Goal: Task Accomplishment & Management: Complete application form

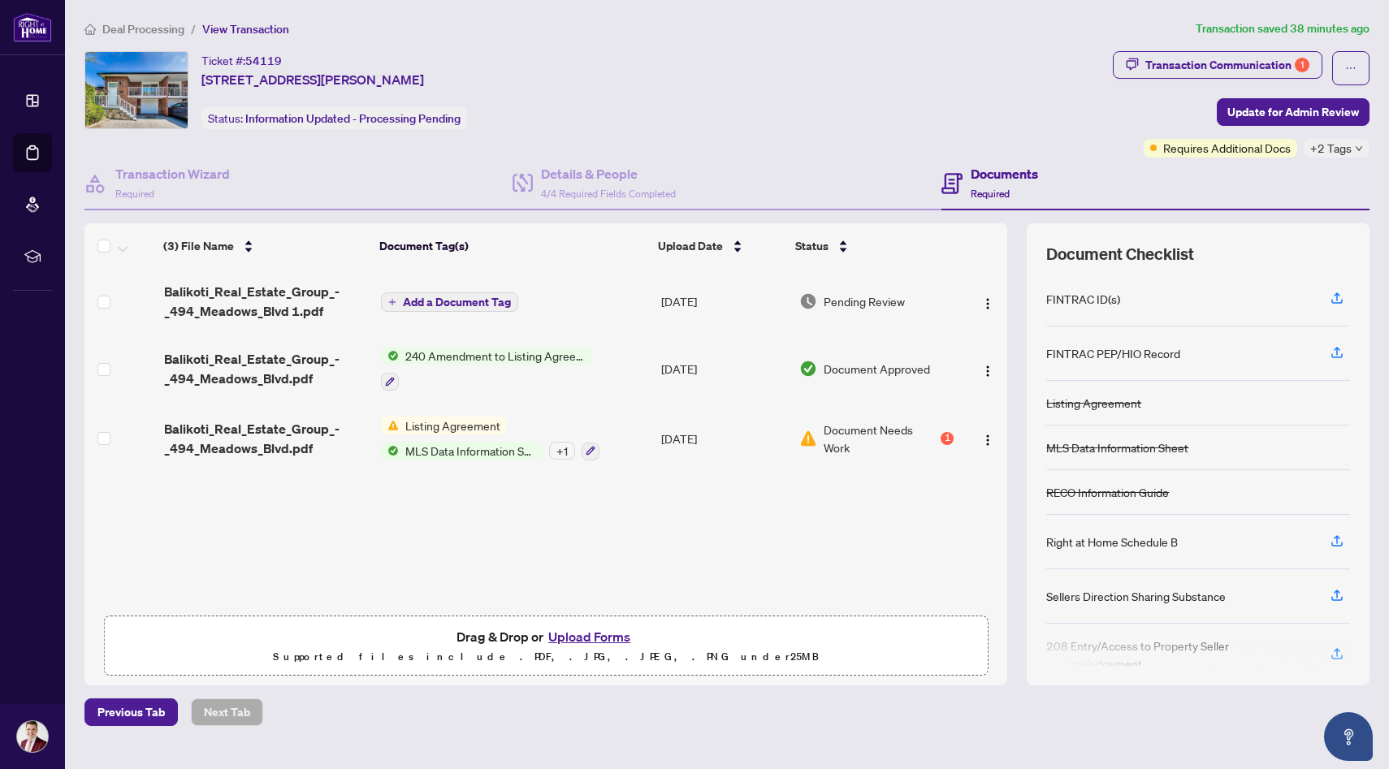
click at [146, 24] on span "Deal Processing" at bounding box center [143, 29] width 82 height 15
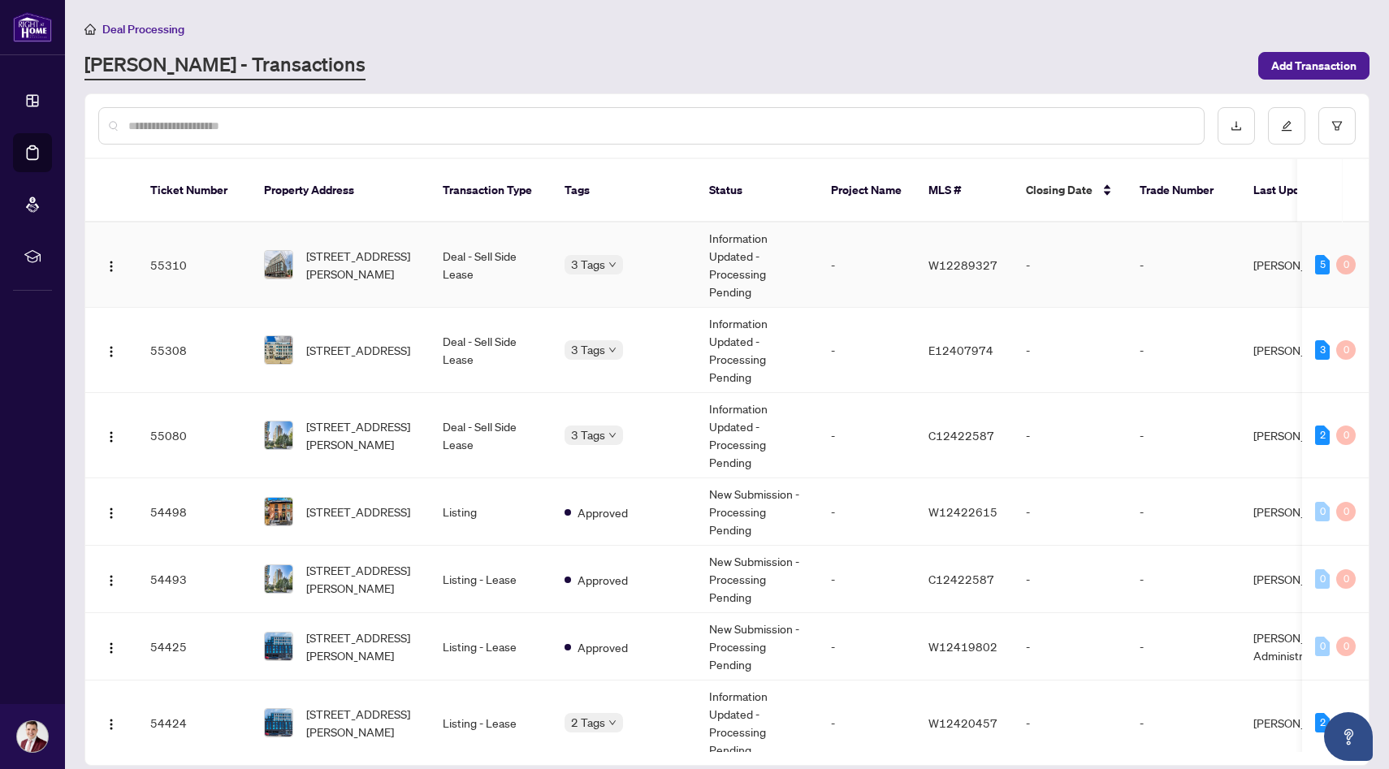
click at [370, 247] on span "[STREET_ADDRESS][PERSON_NAME]" at bounding box center [361, 265] width 110 height 36
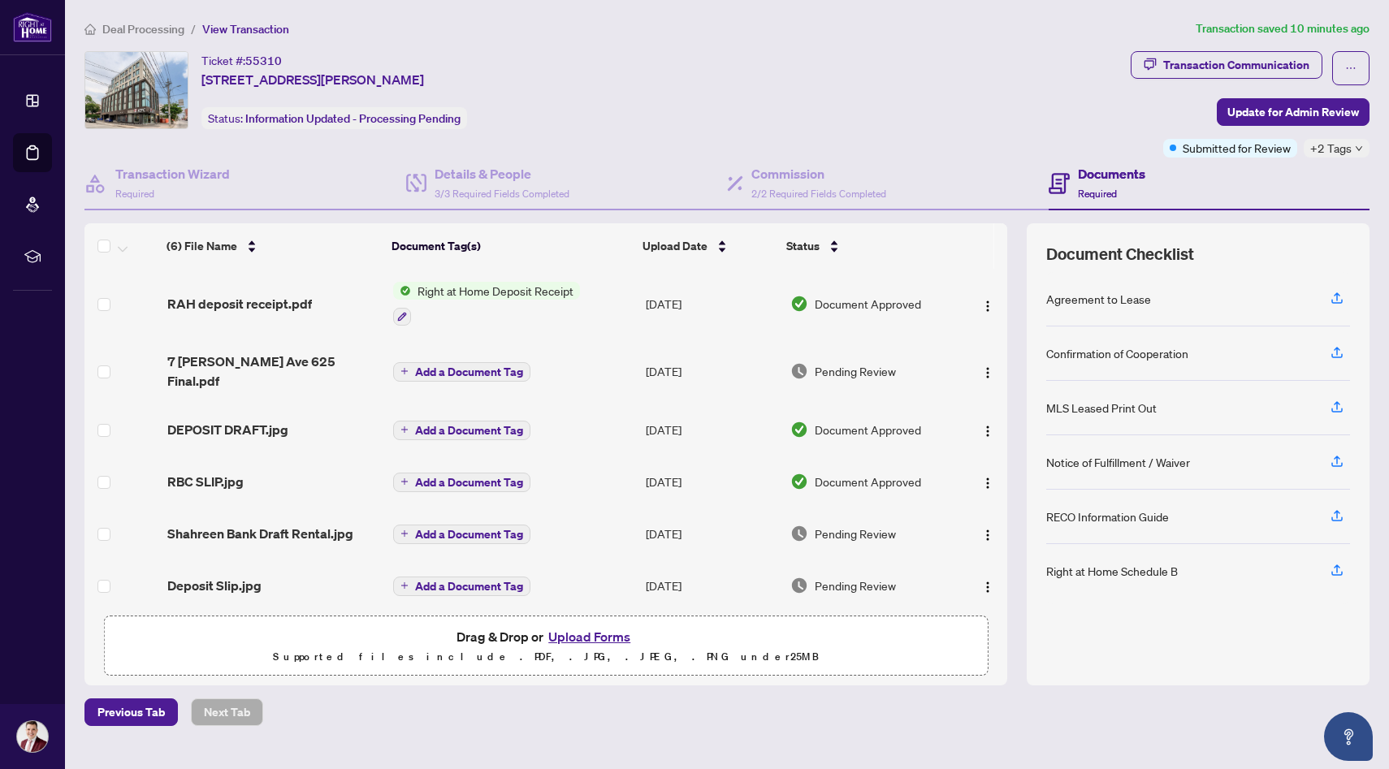
click at [284, 370] on span "7 [PERSON_NAME] Ave 625 Final.pdf" at bounding box center [273, 371] width 213 height 39
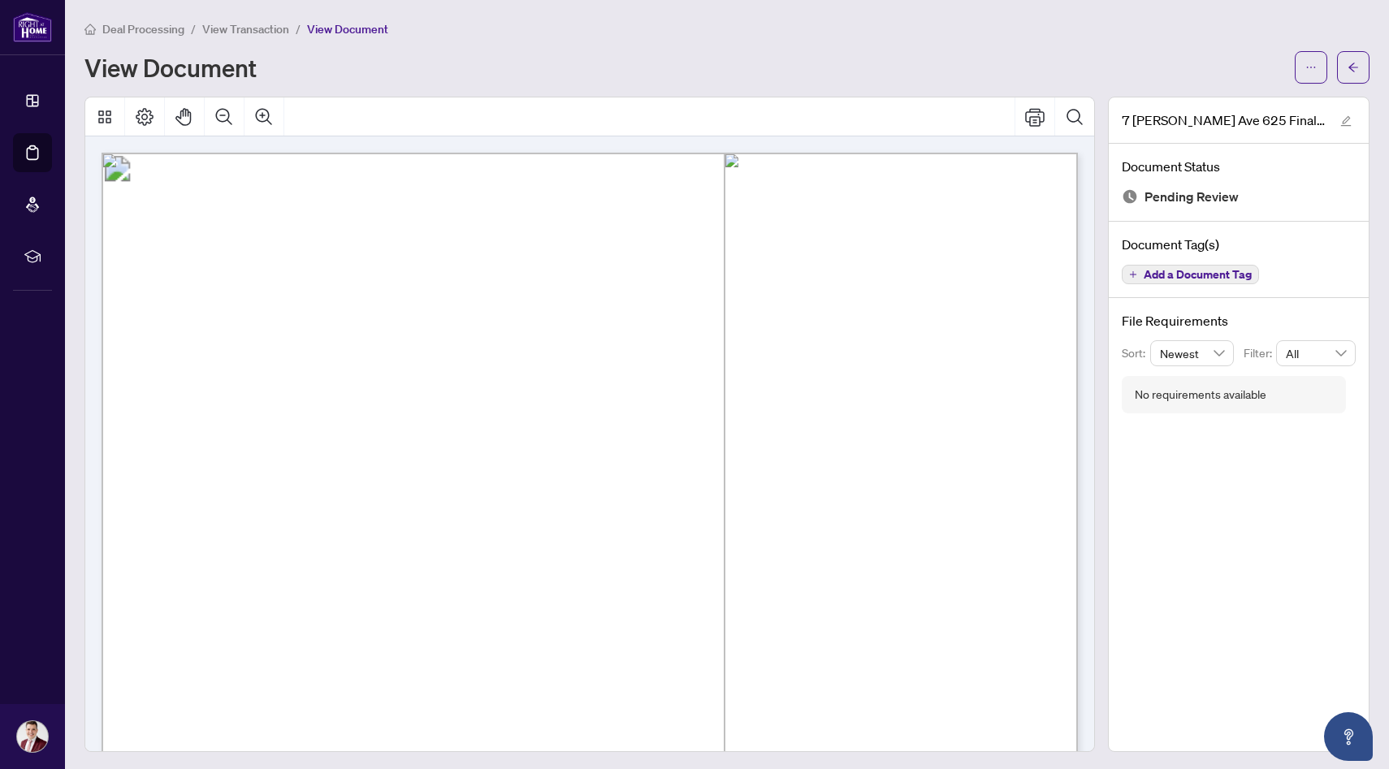
click at [262, 31] on span "View Transaction" at bounding box center [245, 29] width 87 height 15
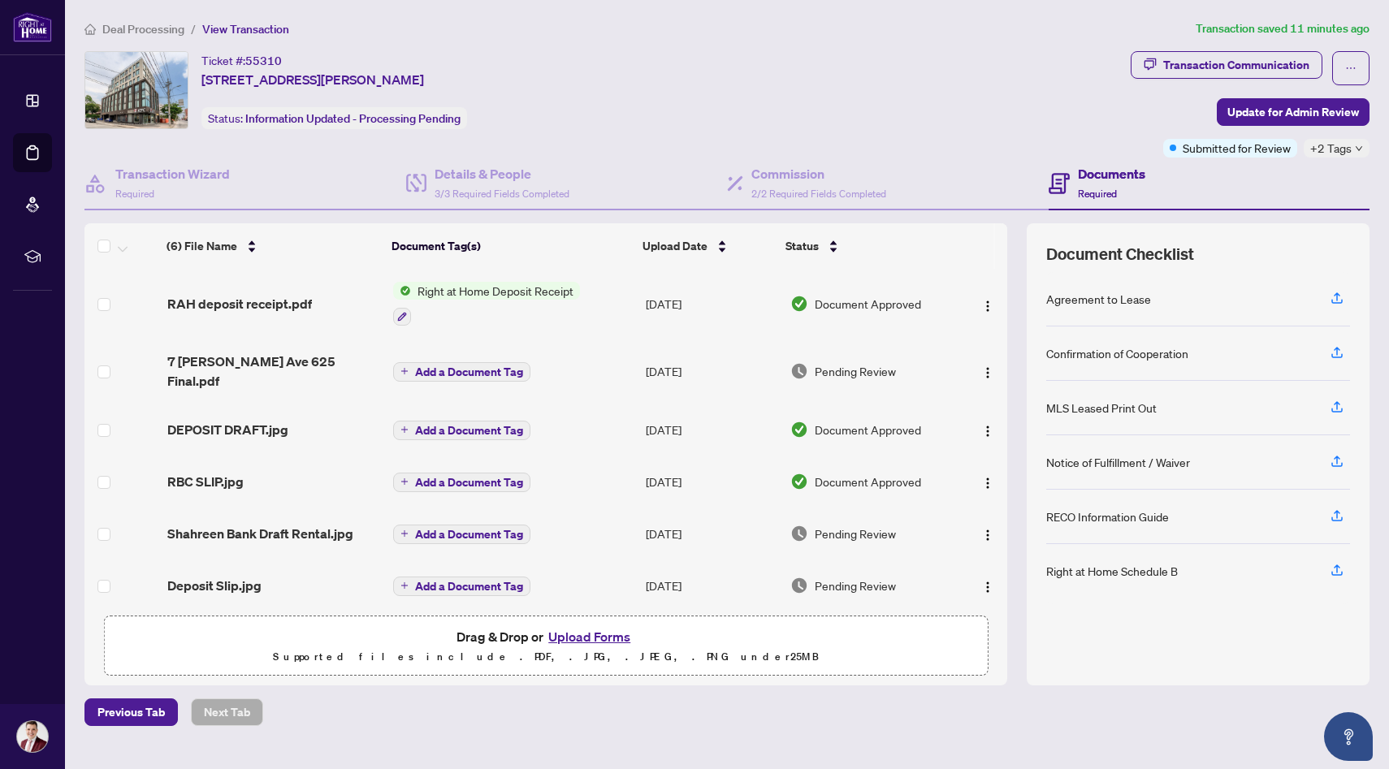
click at [141, 28] on span "Deal Processing" at bounding box center [143, 29] width 82 height 15
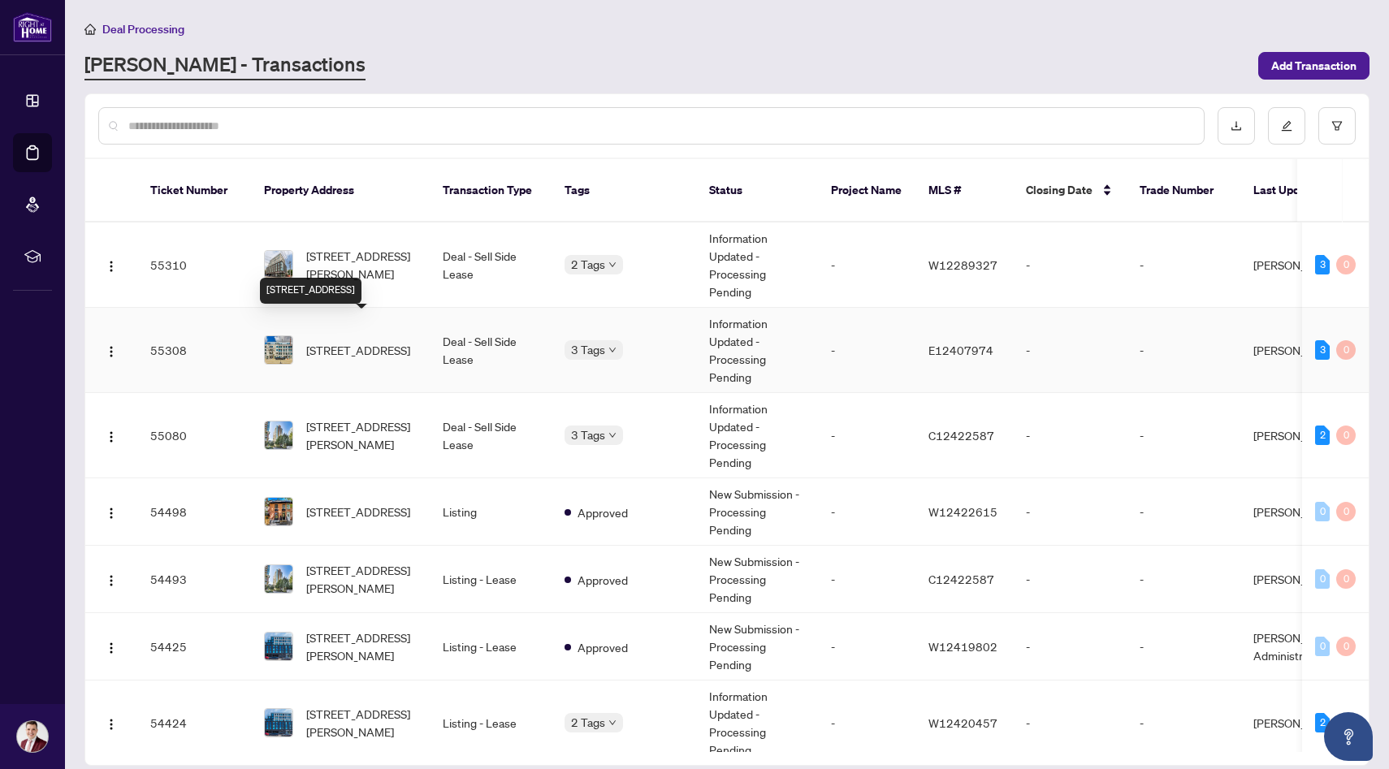
click at [384, 341] on span "[STREET_ADDRESS]" at bounding box center [358, 350] width 104 height 18
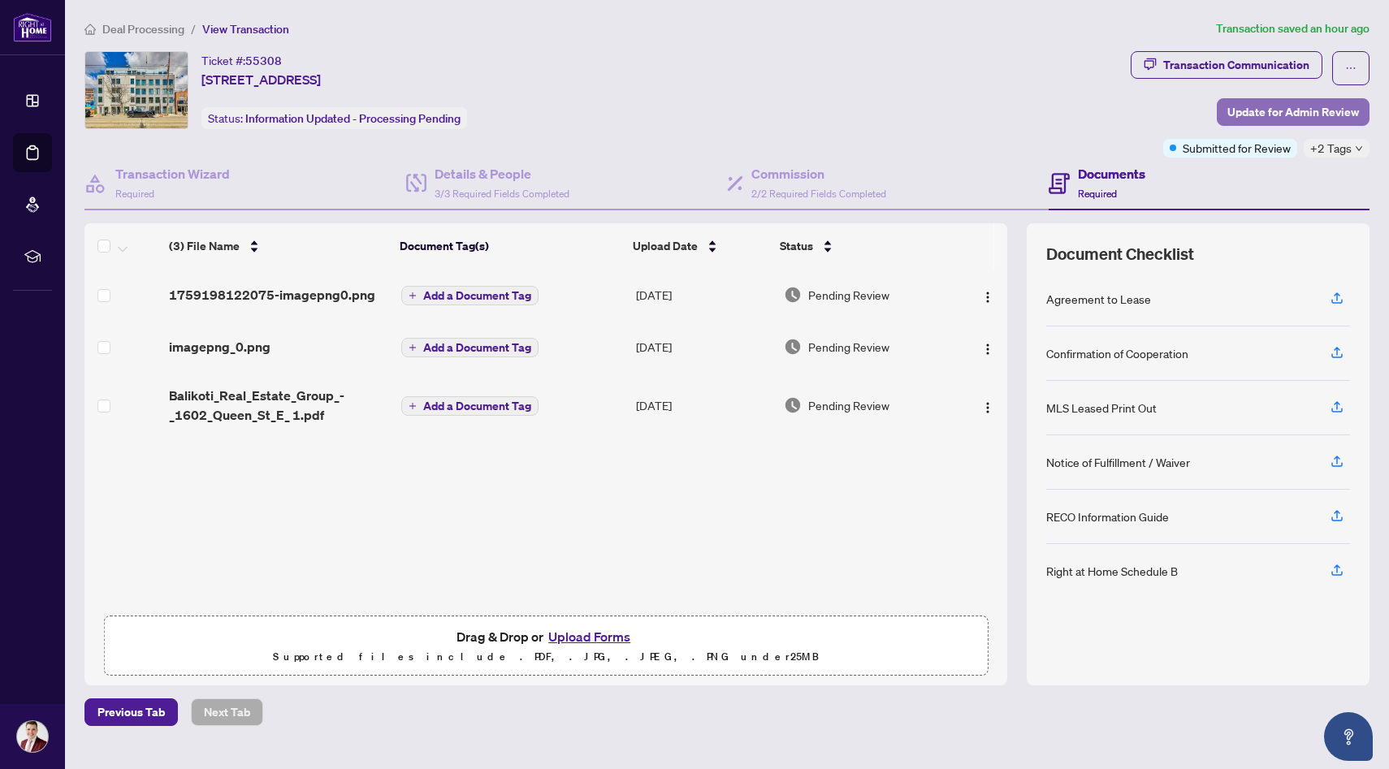
click at [1312, 117] on span "Update for Admin Review" at bounding box center [1294, 112] width 132 height 26
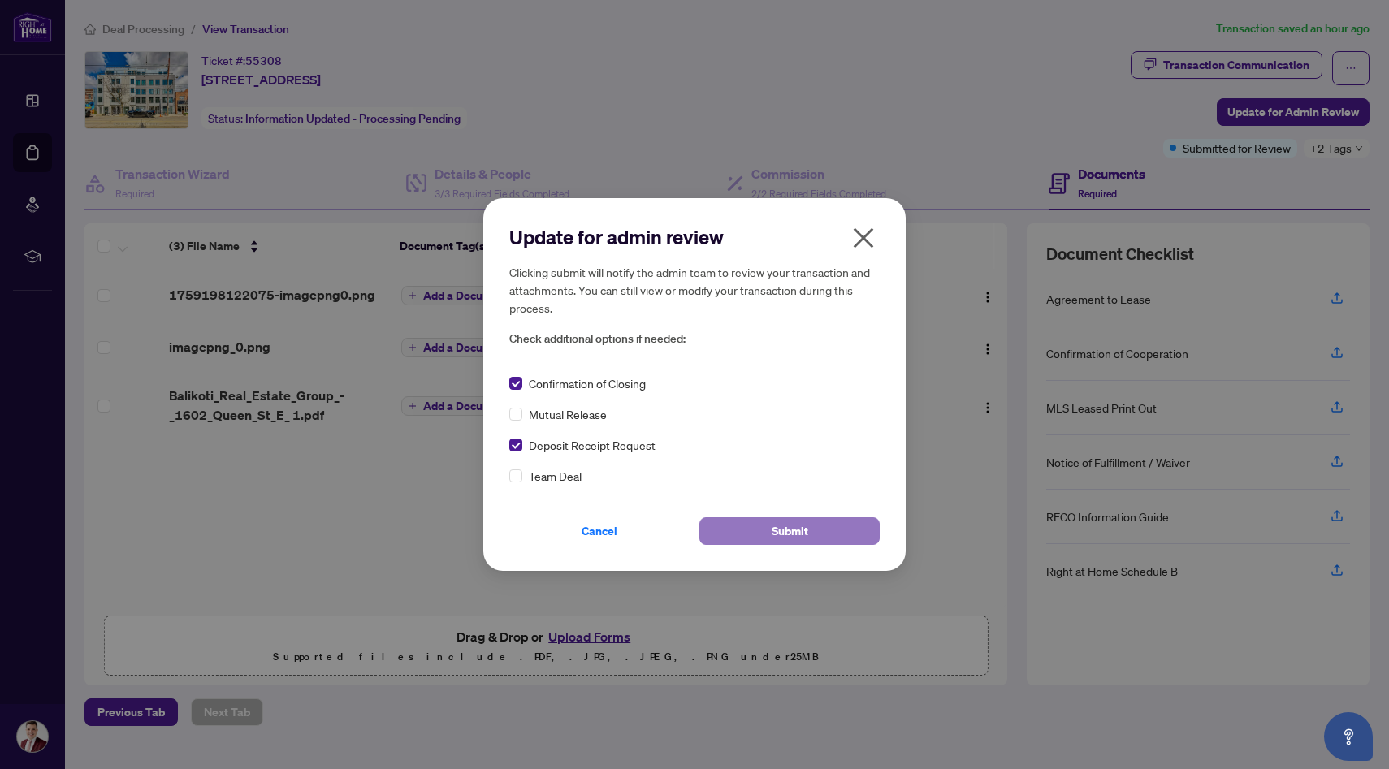
click at [726, 522] on button "Submit" at bounding box center [789, 532] width 180 height 28
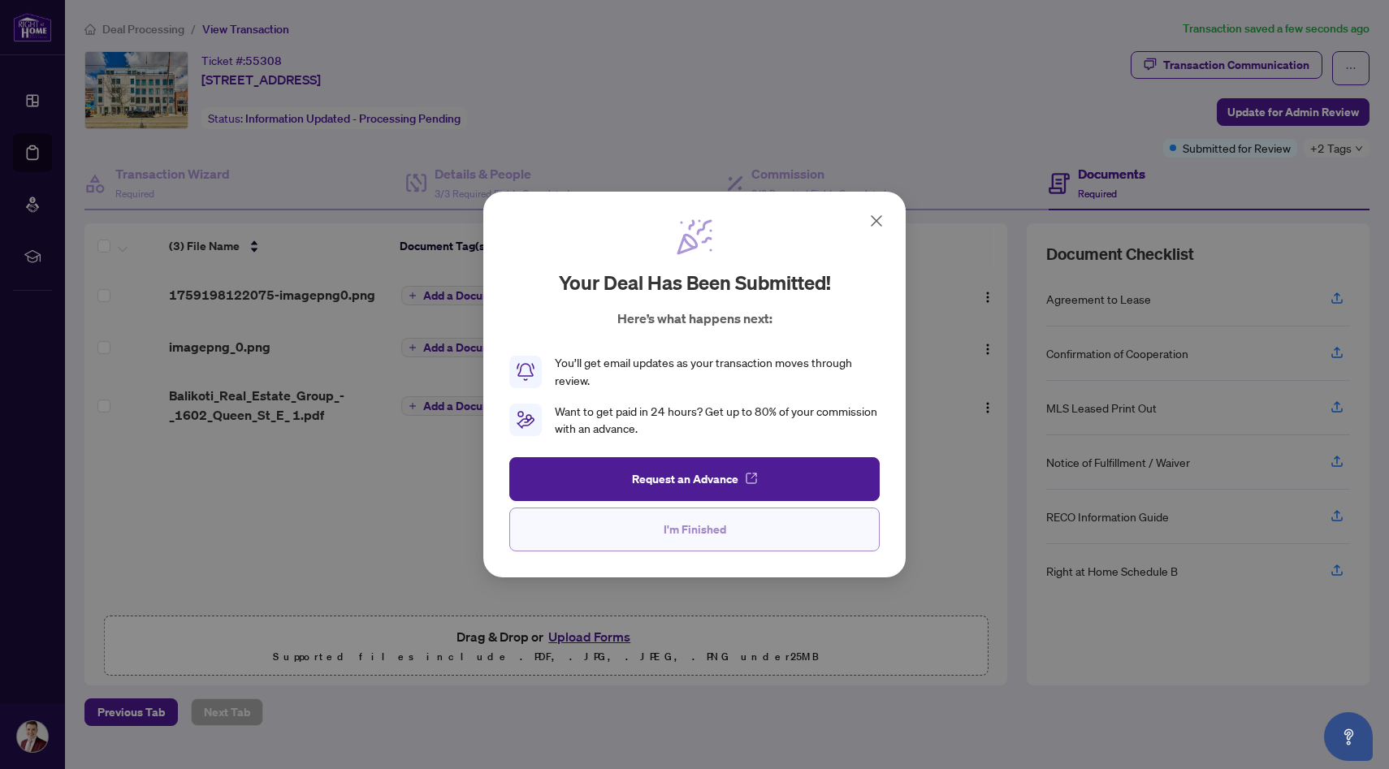
click at [637, 526] on button "I'm Finished" at bounding box center [694, 530] width 370 height 44
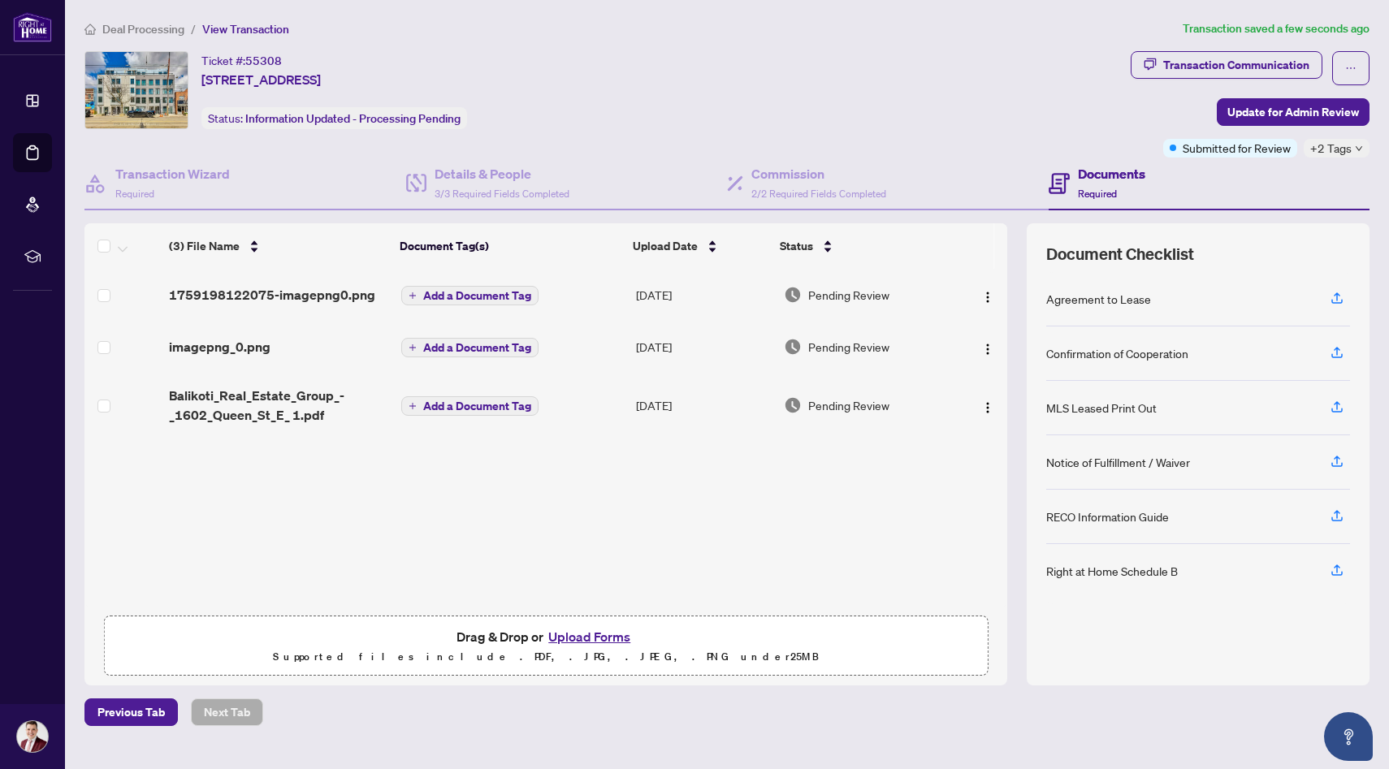
click at [141, 26] on span "Deal Processing" at bounding box center [143, 29] width 82 height 15
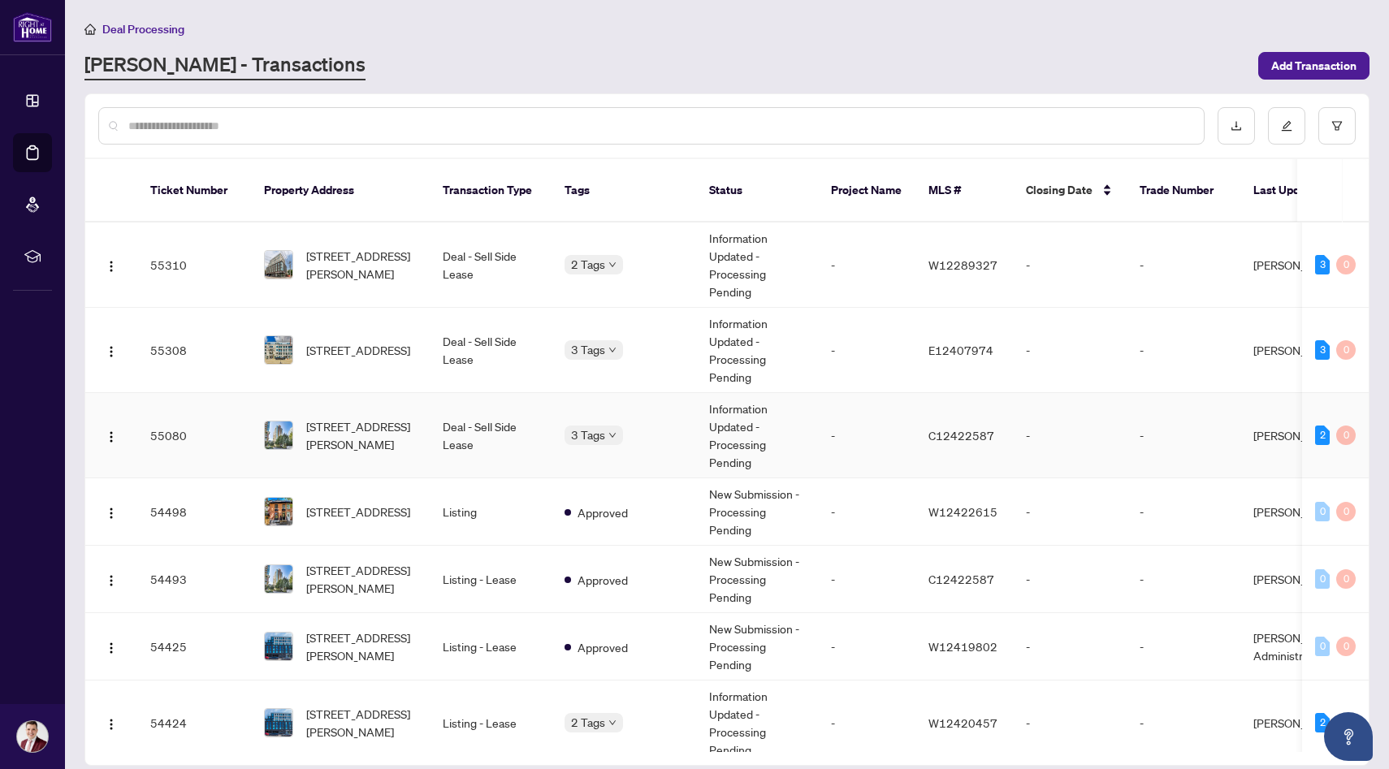
scroll to position [9, 0]
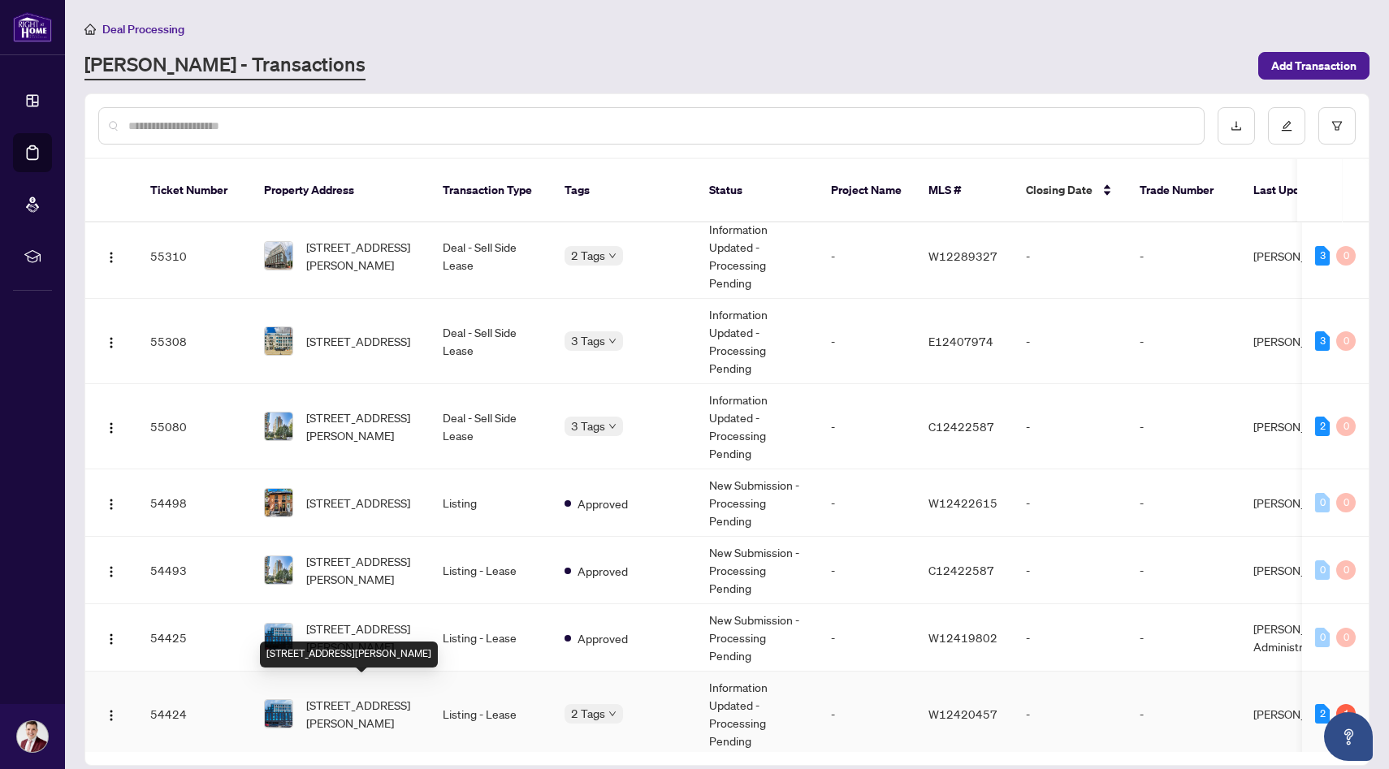
click at [400, 701] on span "[STREET_ADDRESS][PERSON_NAME]" at bounding box center [361, 714] width 110 height 36
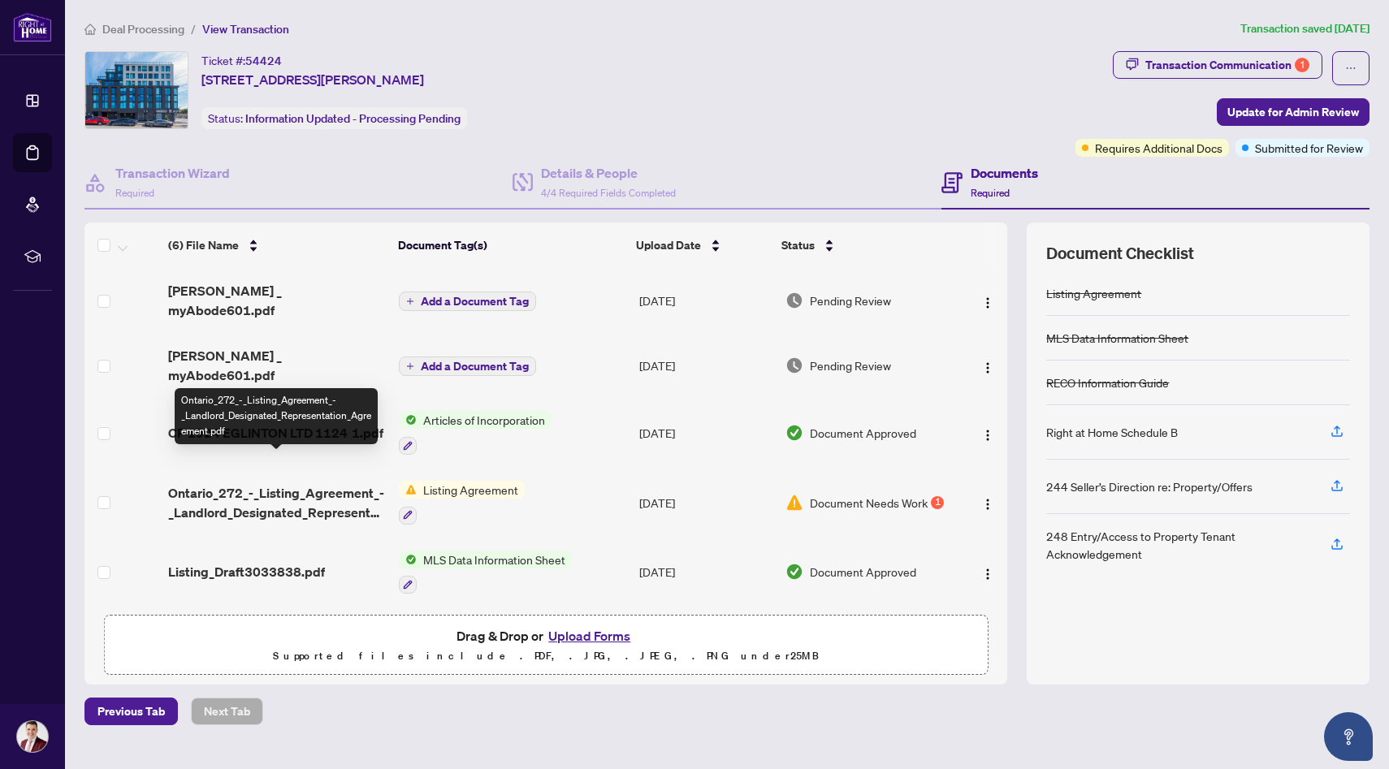
click at [279, 483] on span "Ontario_272_-_Listing_Agreement_-_Landlord_Designated_Representation_Agreement.…" at bounding box center [277, 502] width 218 height 39
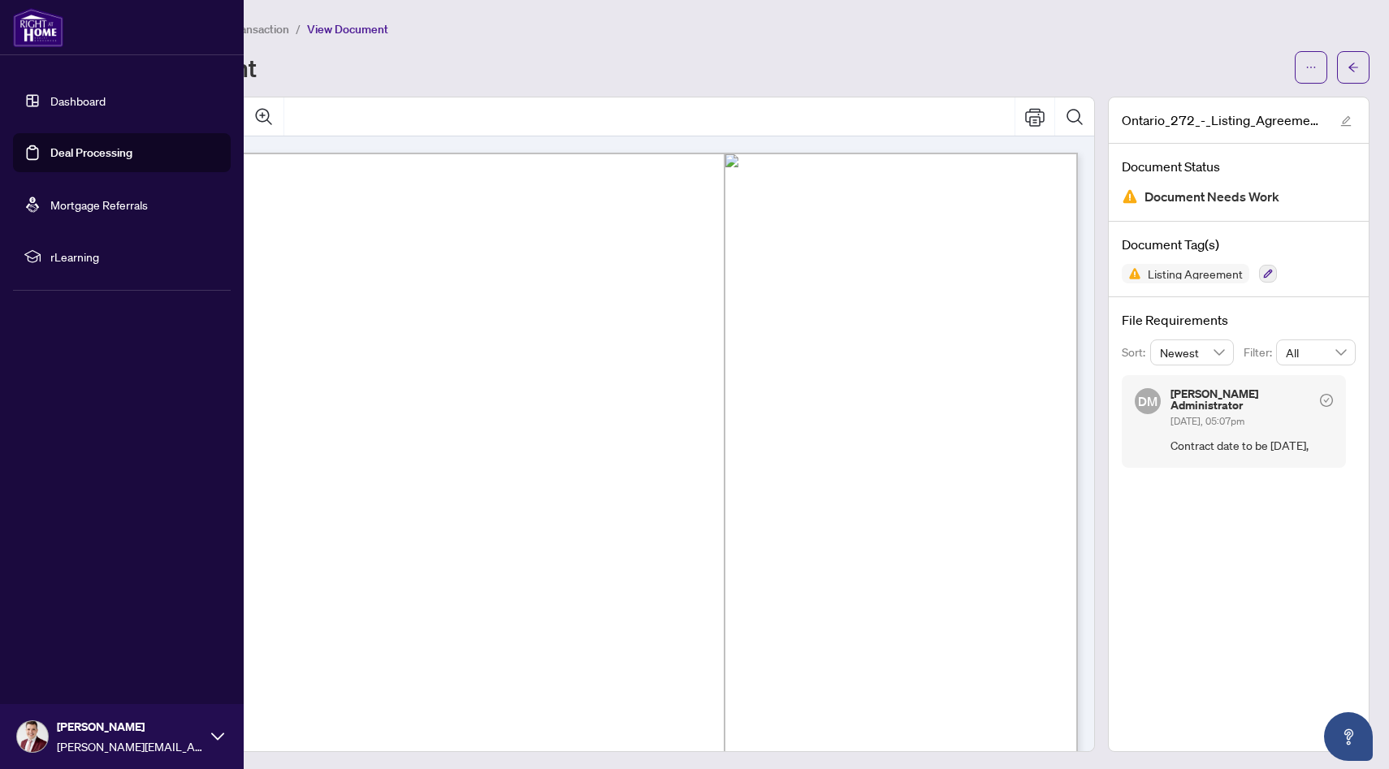
click at [67, 101] on link "Dashboard" at bounding box center [77, 100] width 55 height 15
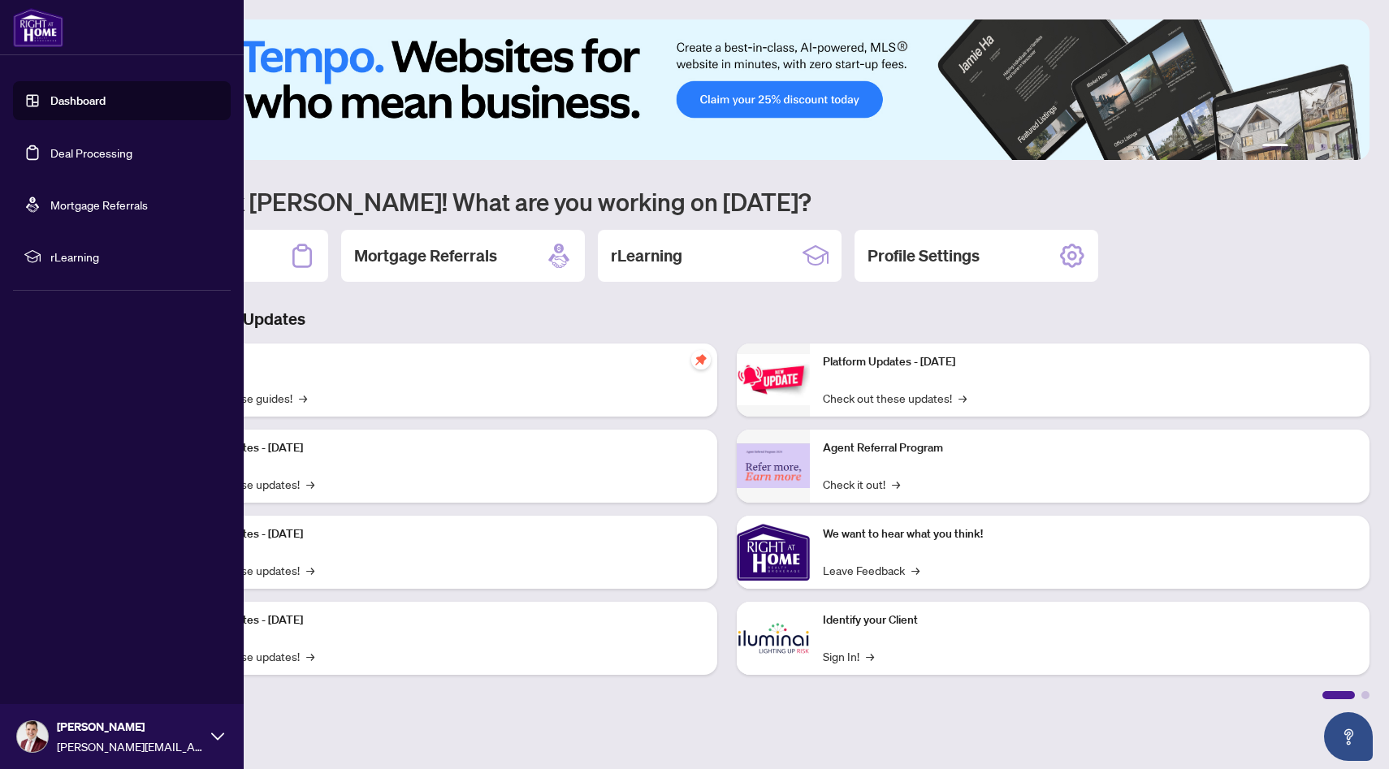
click at [50, 147] on link "Deal Processing" at bounding box center [91, 152] width 82 height 15
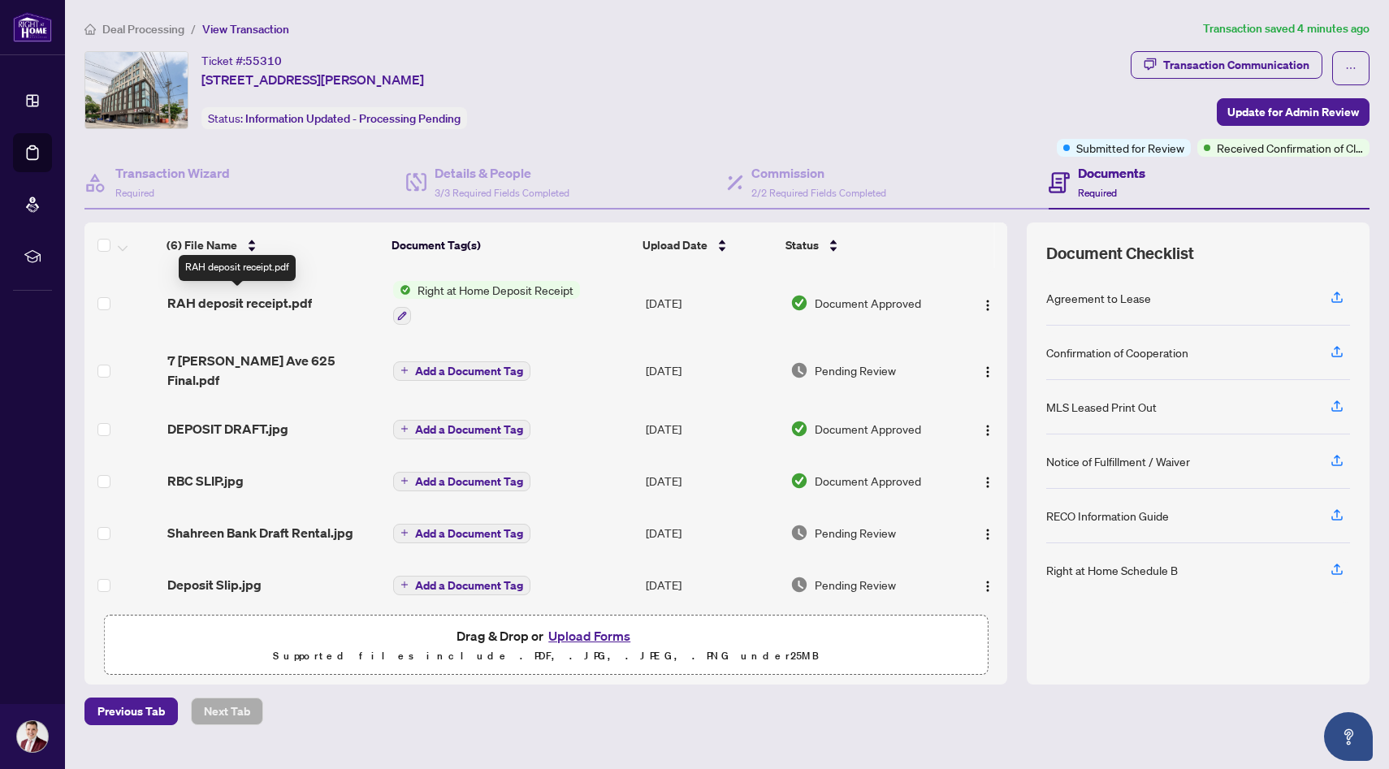
click at [279, 301] on span "RAH deposit receipt.pdf" at bounding box center [239, 302] width 145 height 19
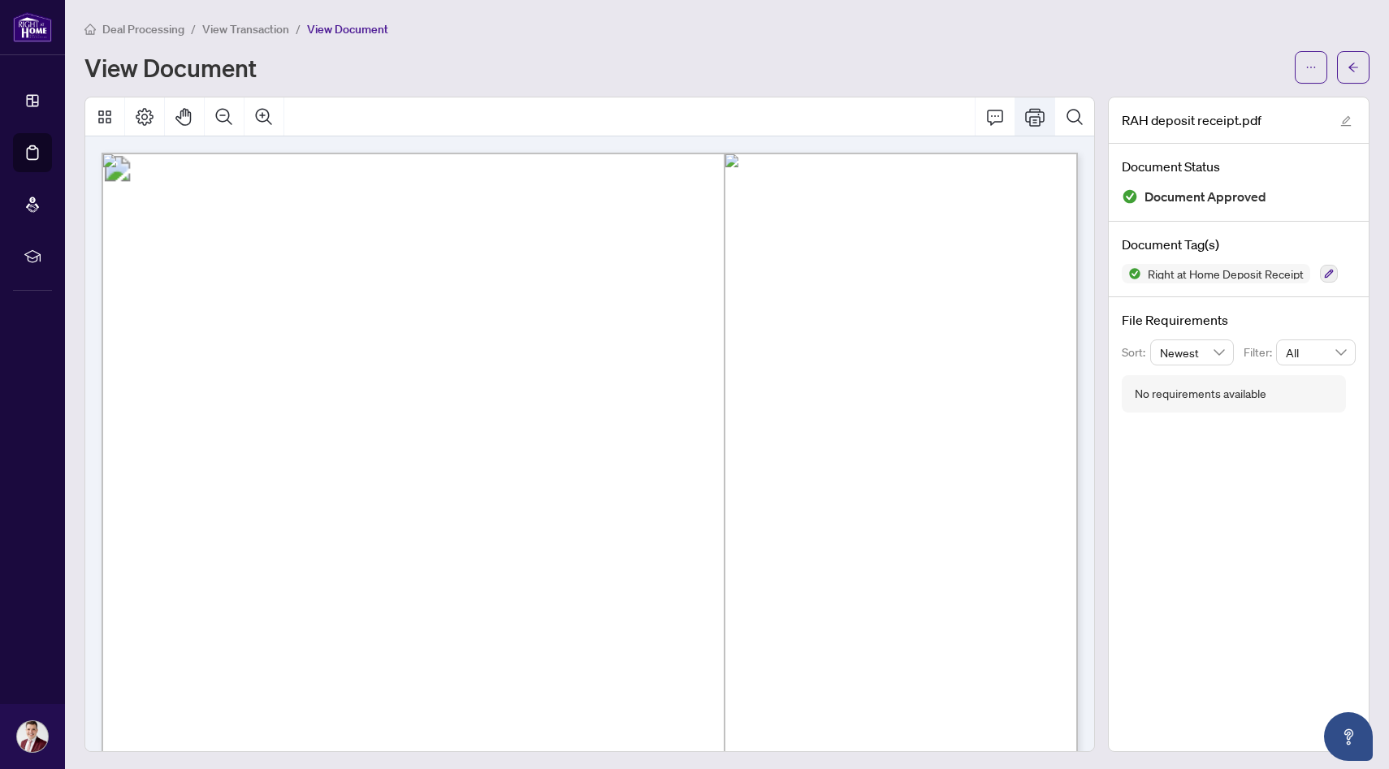
click at [1038, 118] on icon "Print" at bounding box center [1034, 116] width 19 height 19
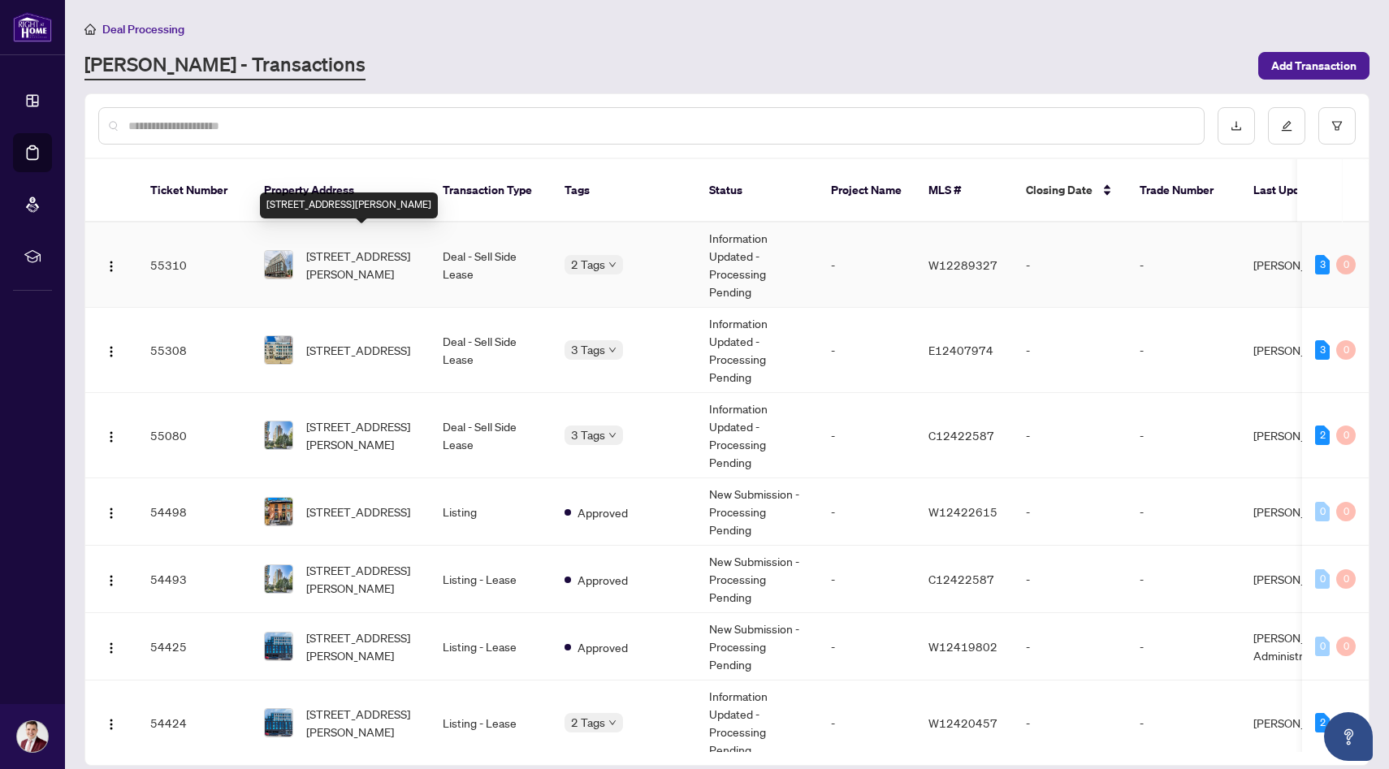
click at [396, 247] on span "[STREET_ADDRESS][PERSON_NAME]" at bounding box center [361, 265] width 110 height 36
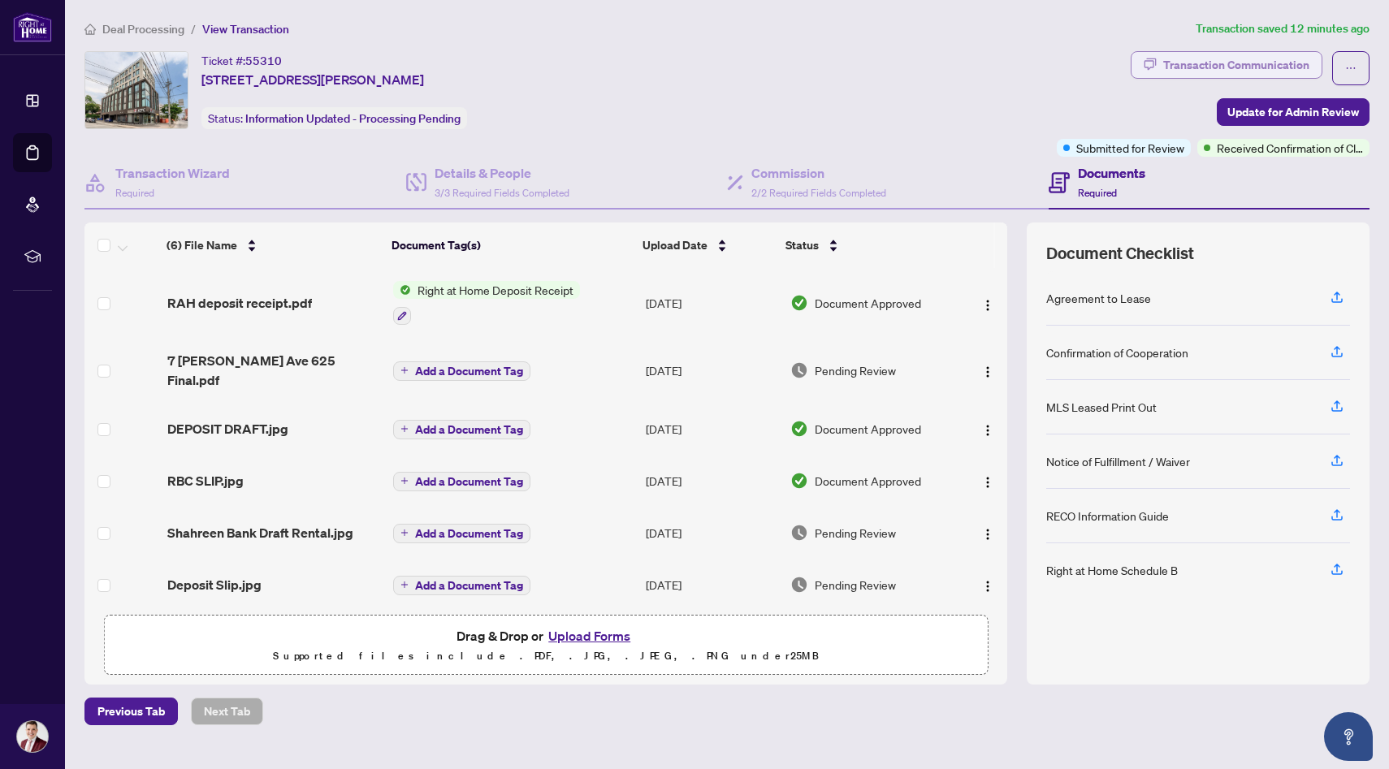
click at [1247, 67] on div "Transaction Communication" at bounding box center [1236, 65] width 146 height 26
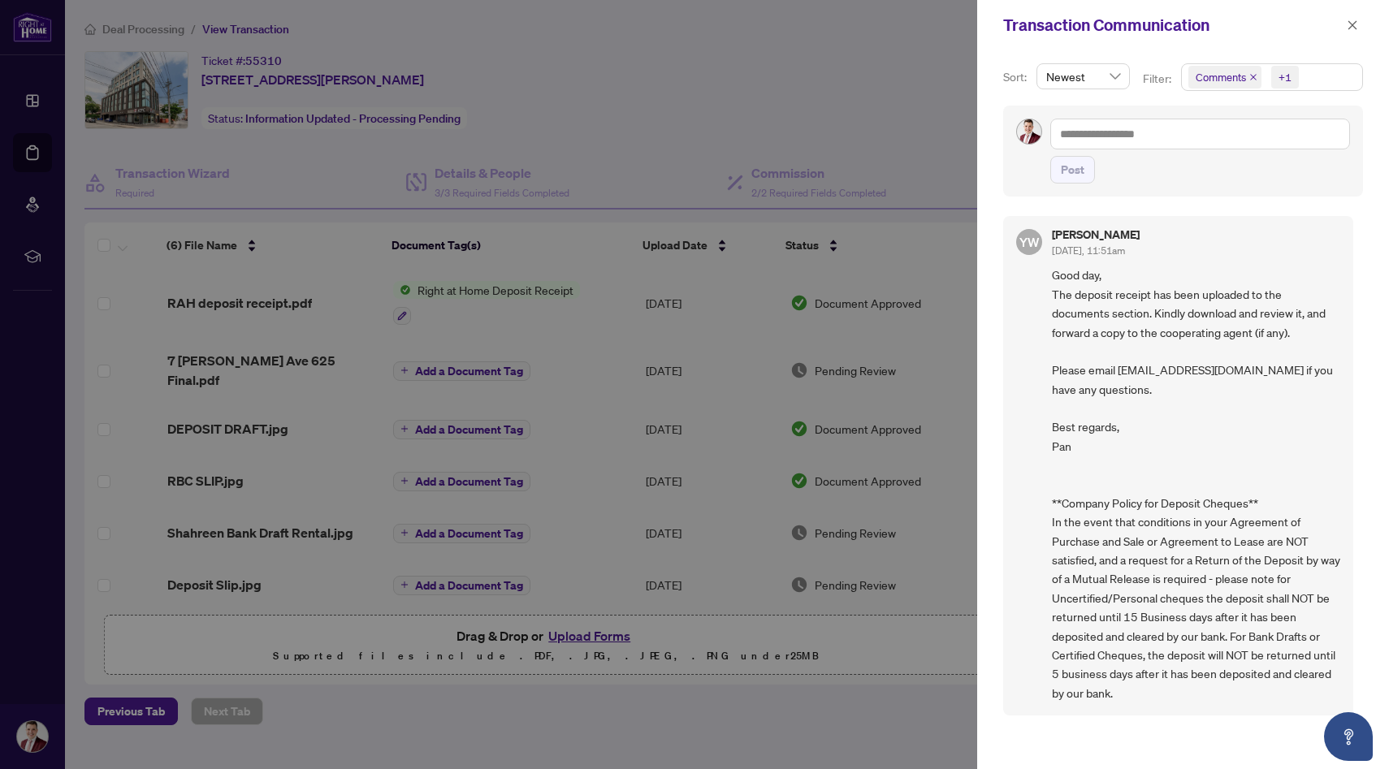
scroll to position [3, 0]
click at [820, 91] on div at bounding box center [694, 384] width 1389 height 769
click at [58, 34] on div at bounding box center [694, 384] width 1389 height 769
